Goal: Information Seeking & Learning: Learn about a topic

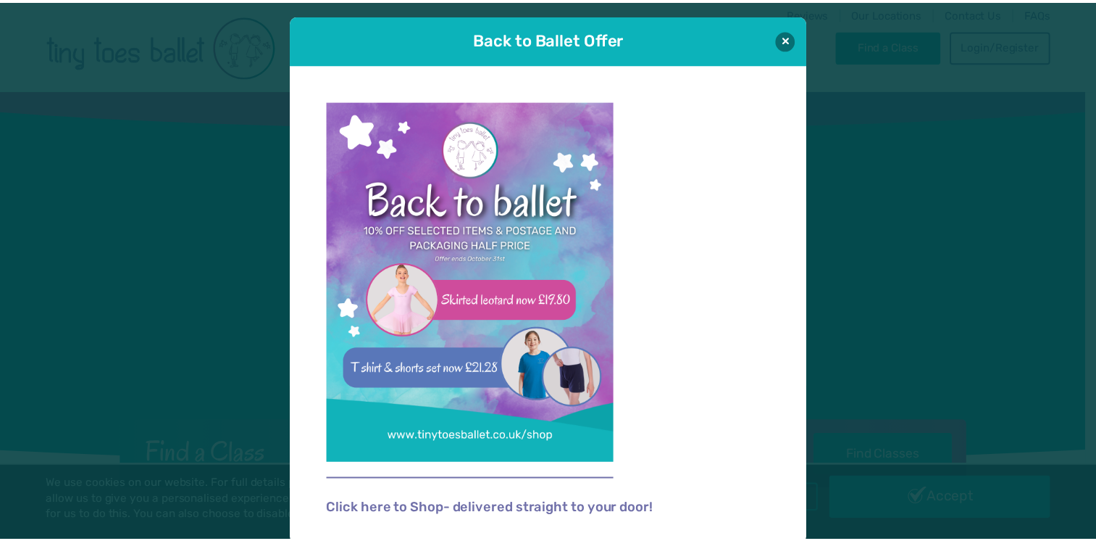
scroll to position [4, 0]
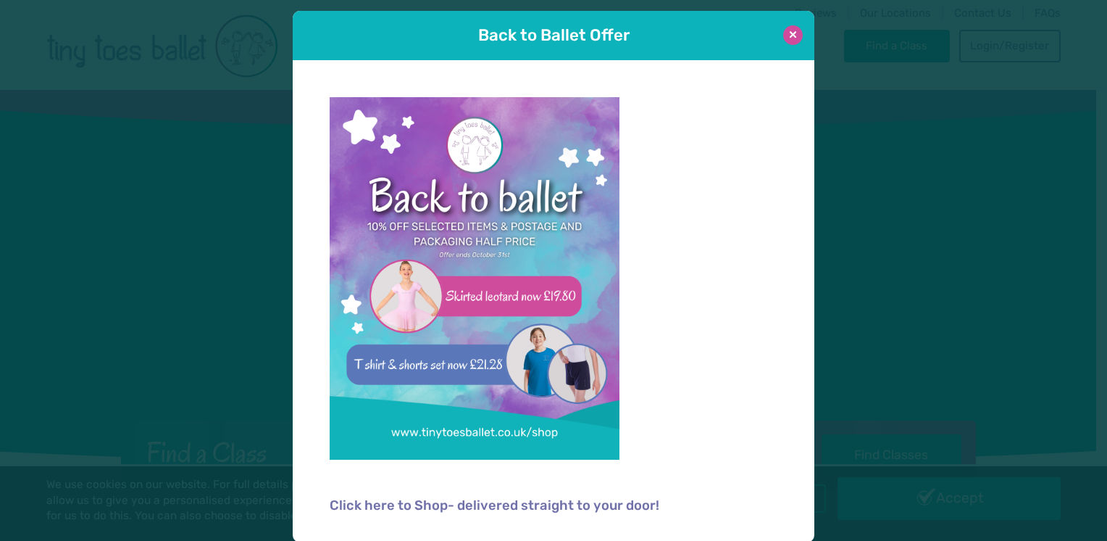
click at [783, 33] on button at bounding box center [793, 35] width 20 height 20
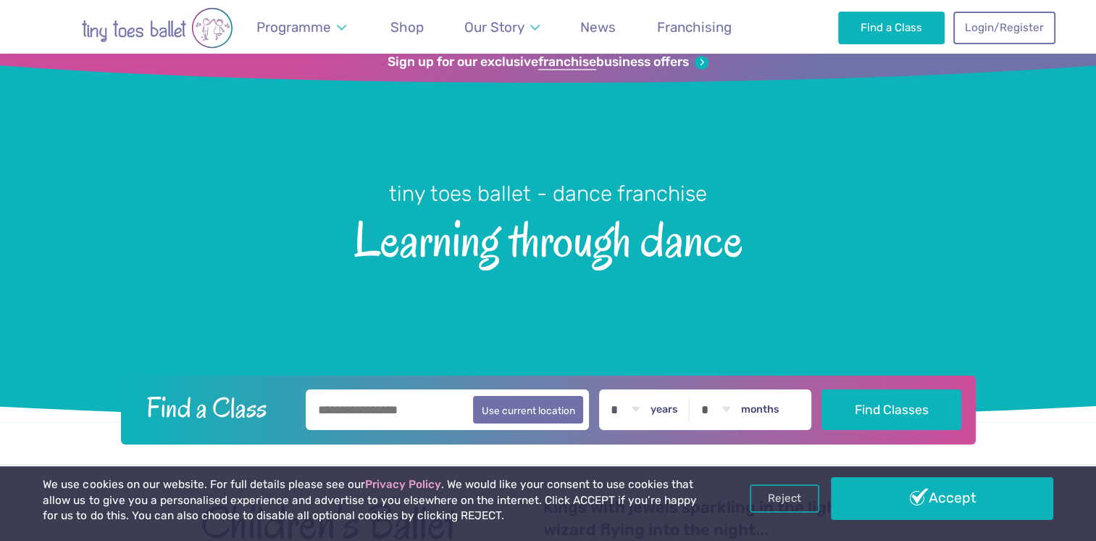
scroll to position [0, 0]
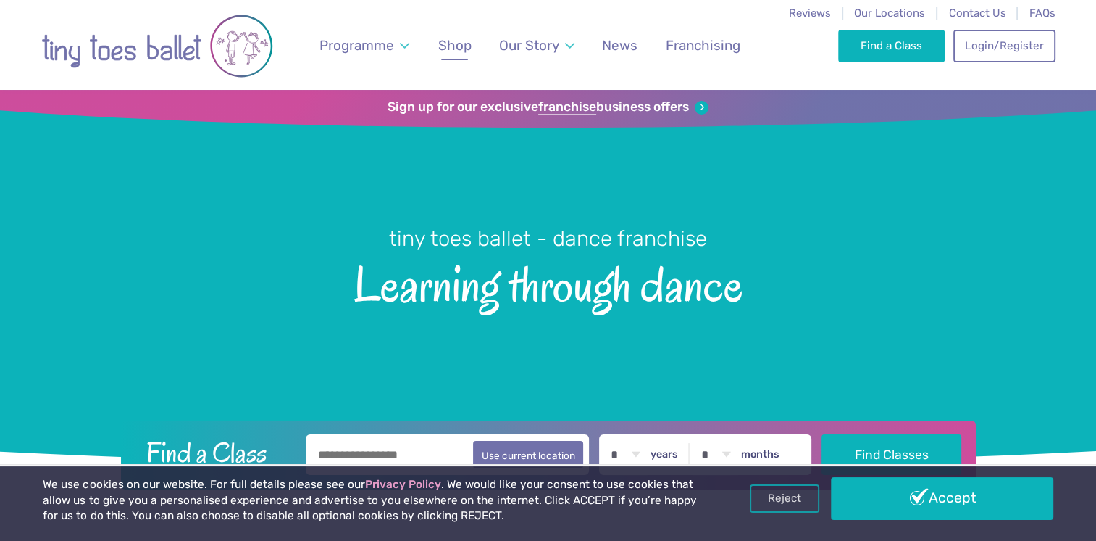
click at [455, 49] on span "Shop" at bounding box center [454, 45] width 33 height 17
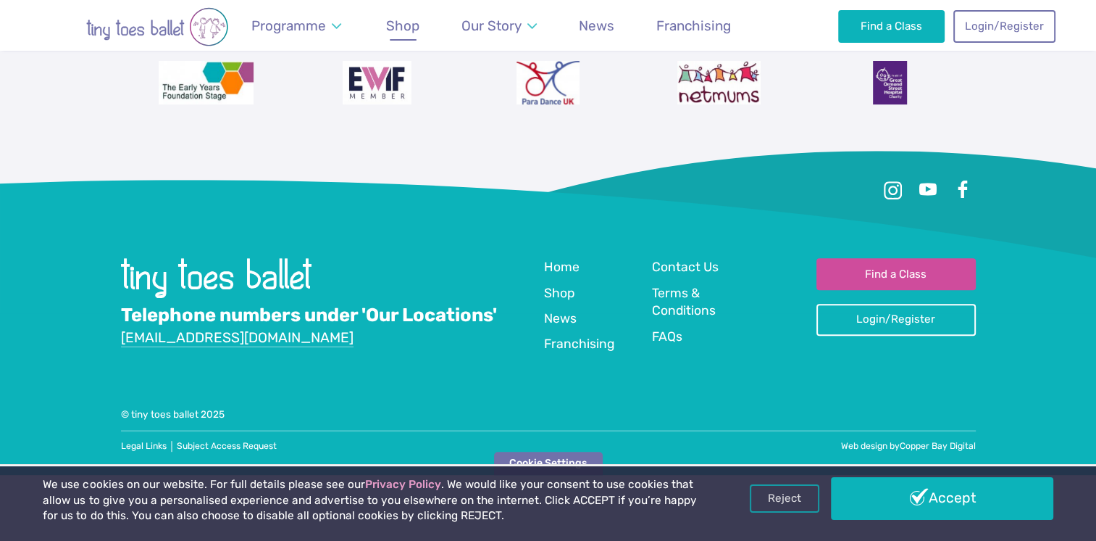
scroll to position [616, 0]
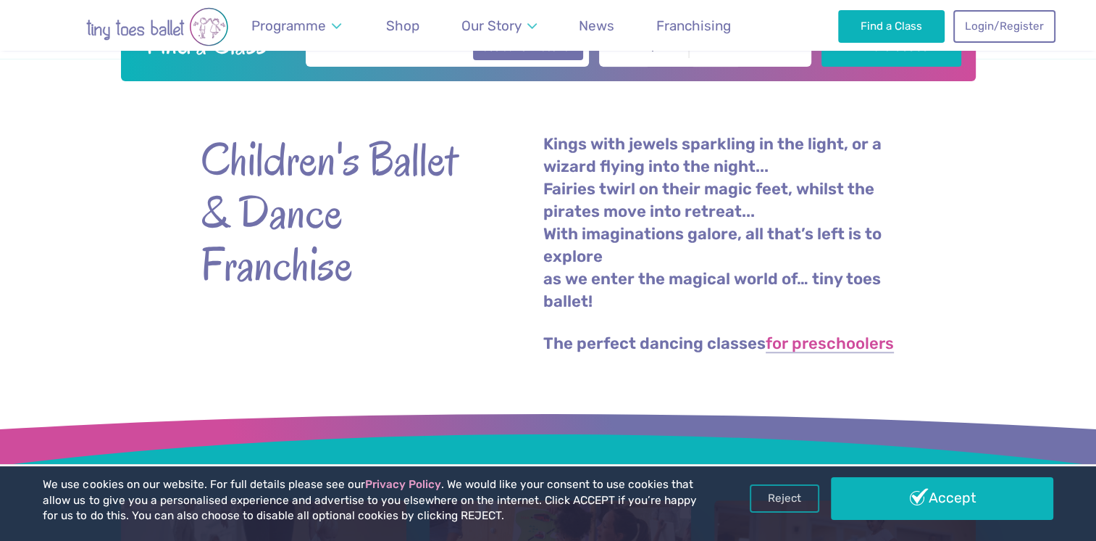
scroll to position [435, 0]
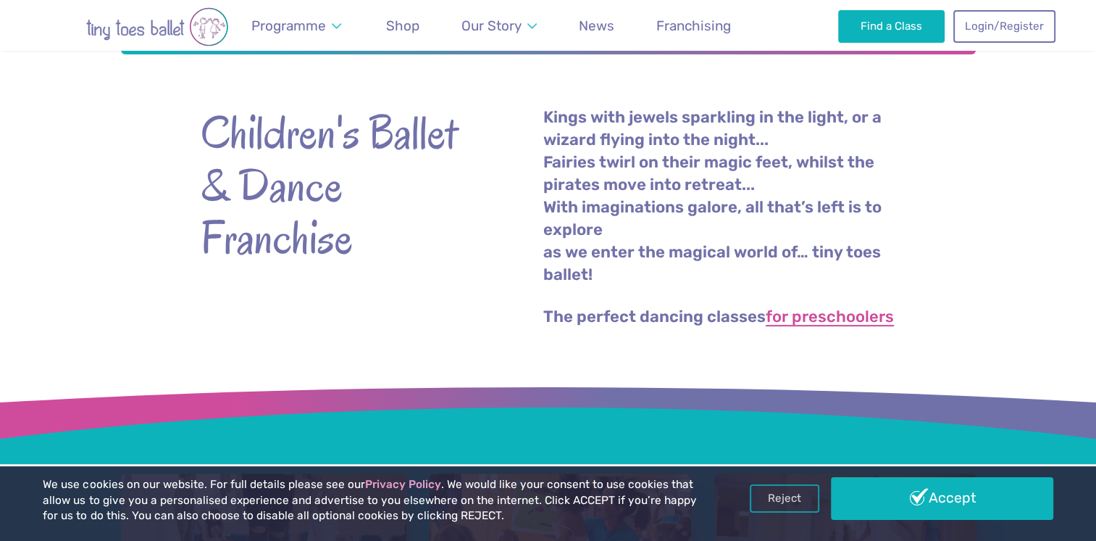
click at [857, 312] on link "for preschoolers" at bounding box center [830, 317] width 128 height 17
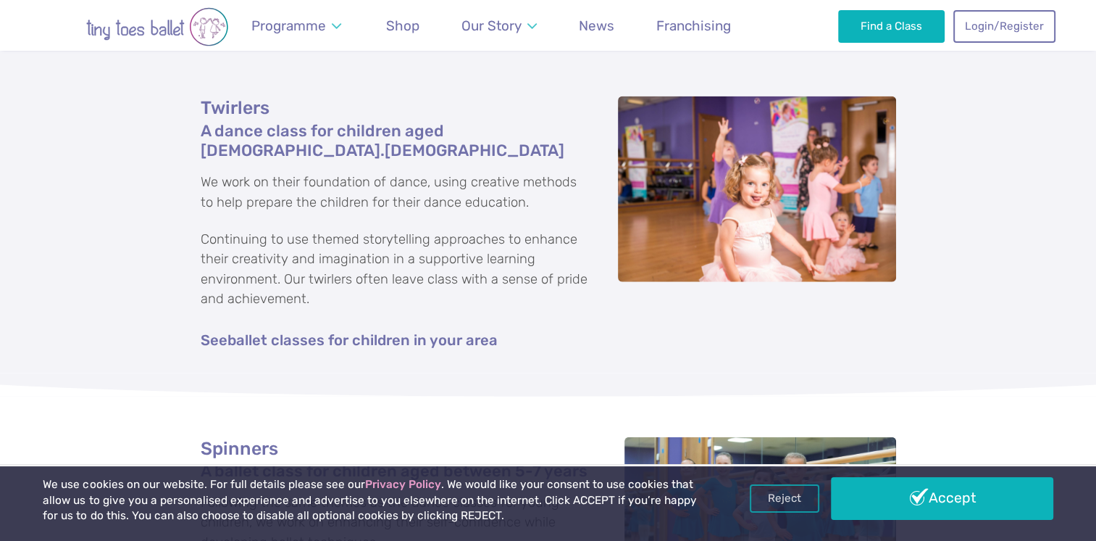
scroll to position [3406, 0]
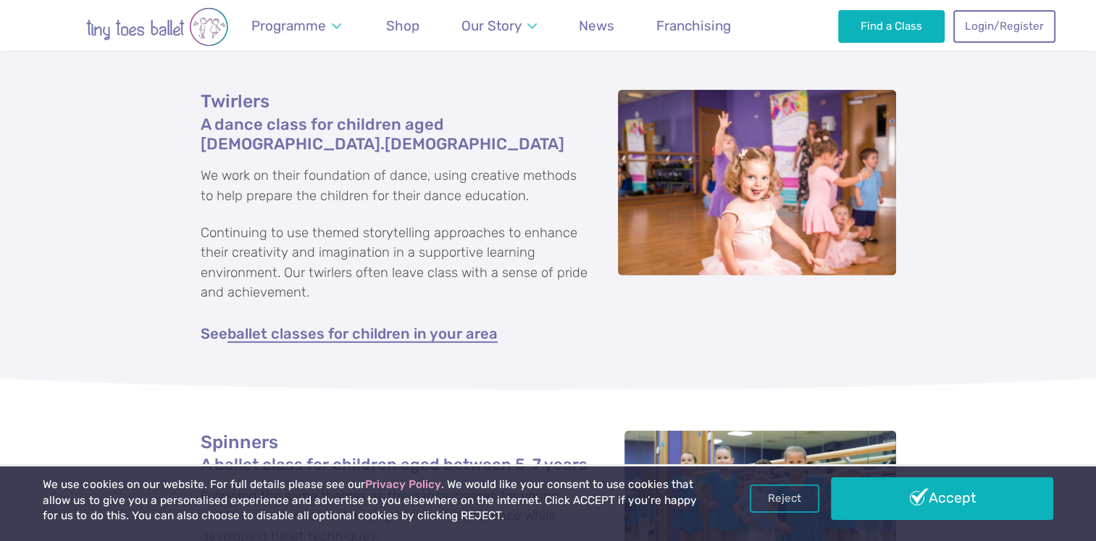
click at [329, 326] on link "ballet classes for children in your area" at bounding box center [363, 334] width 270 height 16
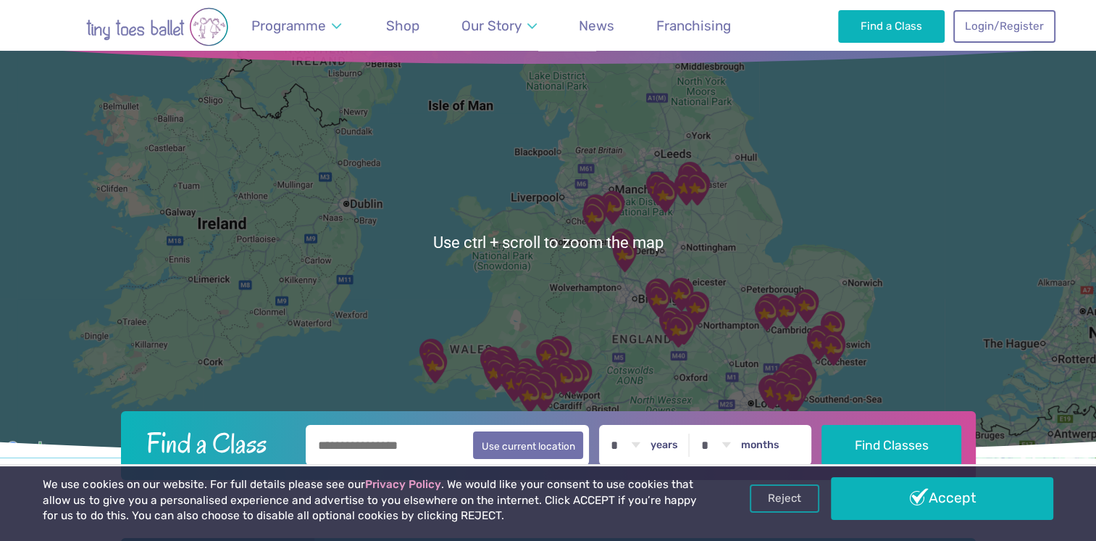
scroll to position [145, 0]
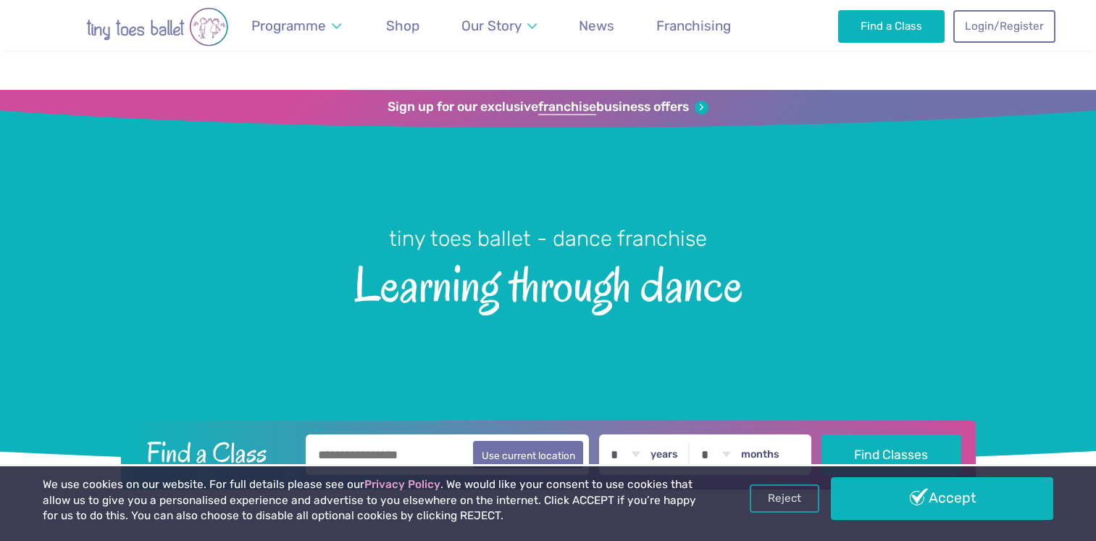
scroll to position [435, 0]
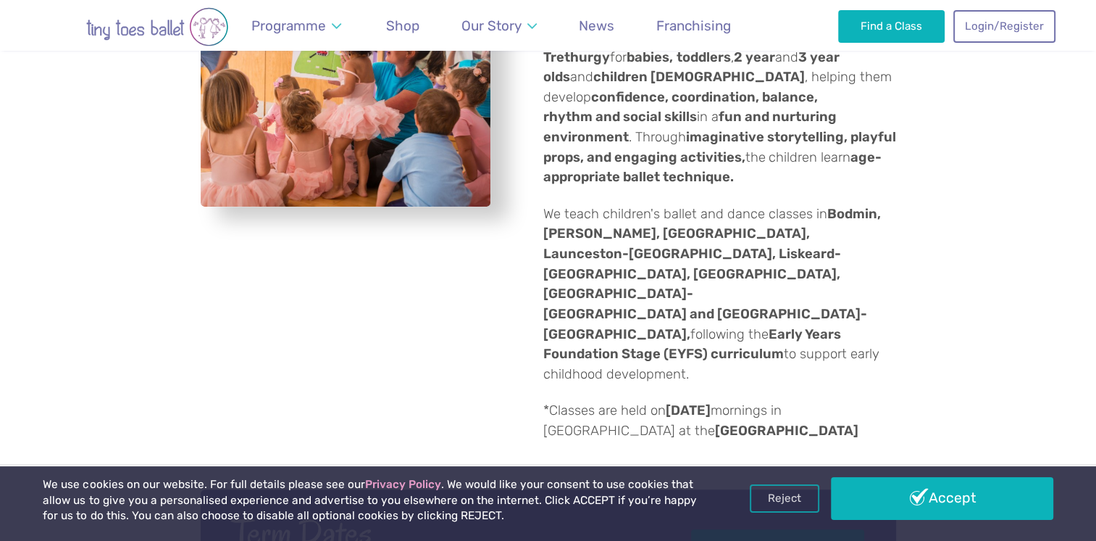
scroll to position [507, 0]
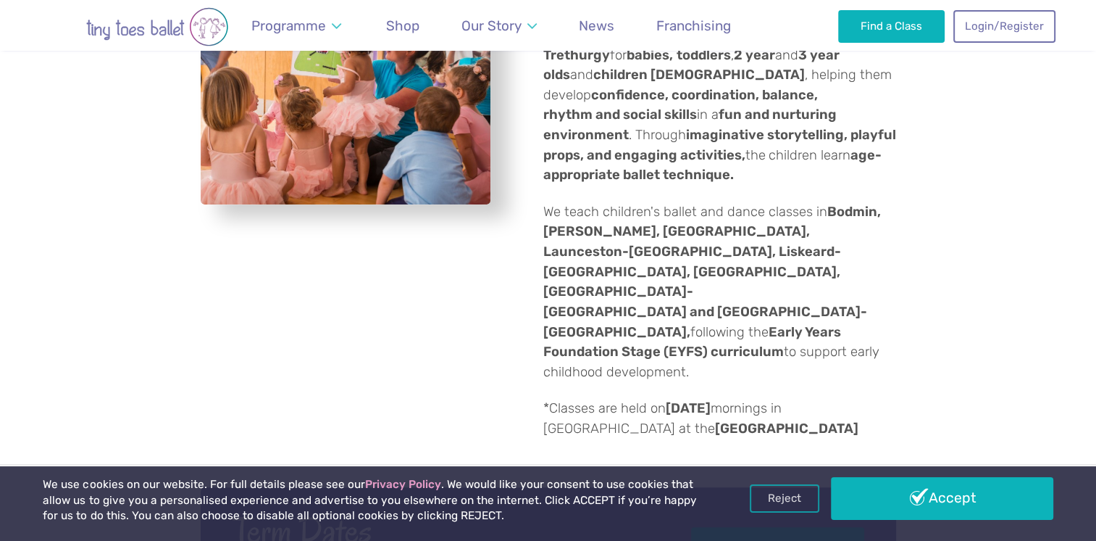
click at [597, 277] on strong "Bodmin, [PERSON_NAME], [GEOGRAPHIC_DATA], Launceston-[GEOGRAPHIC_DATA], Liskear…" at bounding box center [713, 272] width 338 height 136
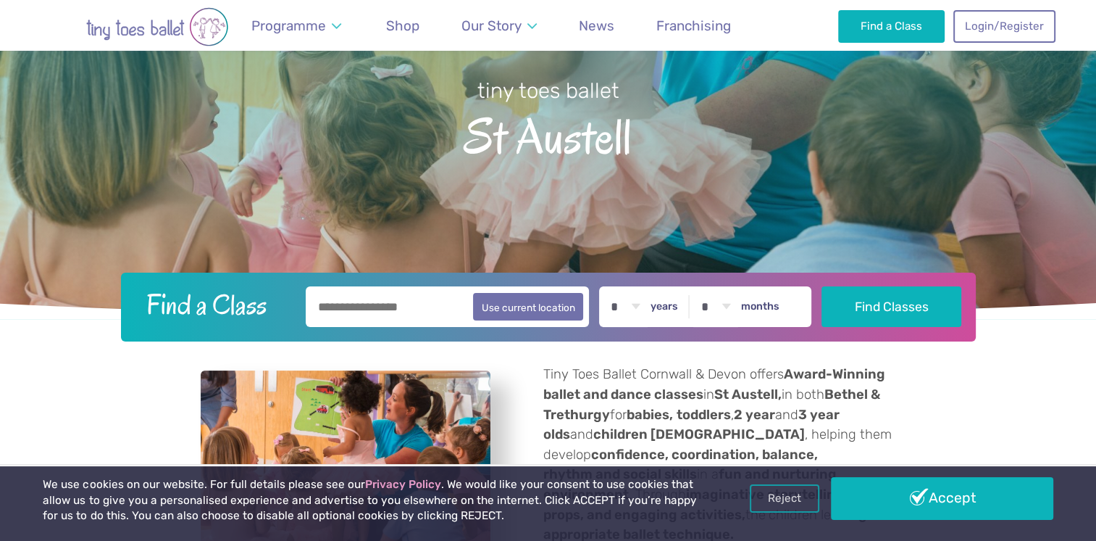
scroll to position [145, 0]
